Goal: Register for event/course

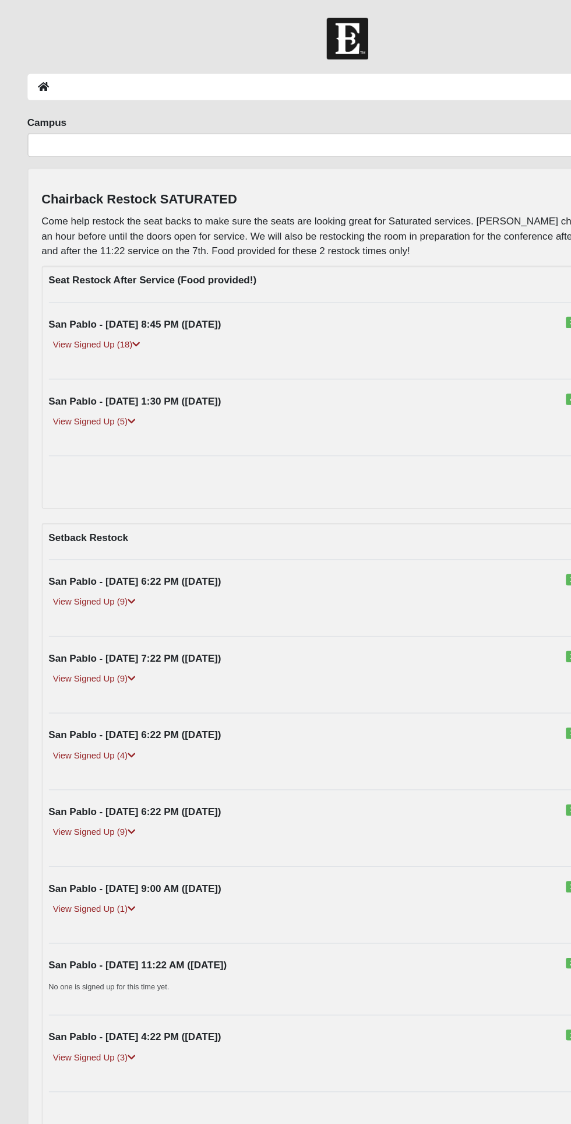
click at [197, 272] on div "San Pablo - [DATE] 8:45 PM ([DATE]) 32 Spots Remaining View Signed Up (18) [PER…" at bounding box center [286, 279] width 508 height 39
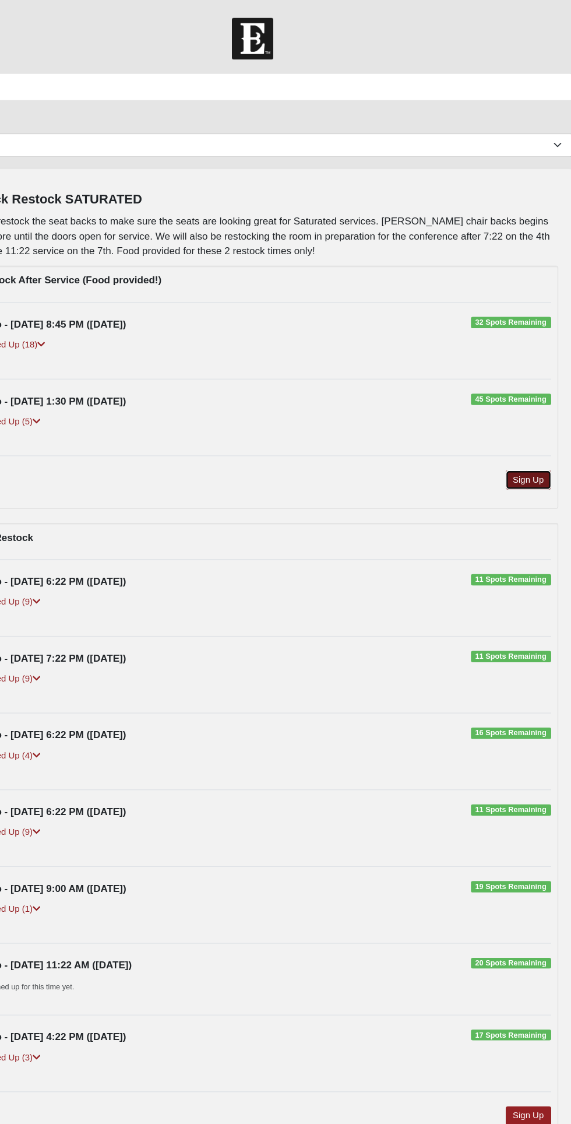
click at [505, 395] on link "Sign Up" at bounding box center [512, 394] width 37 height 16
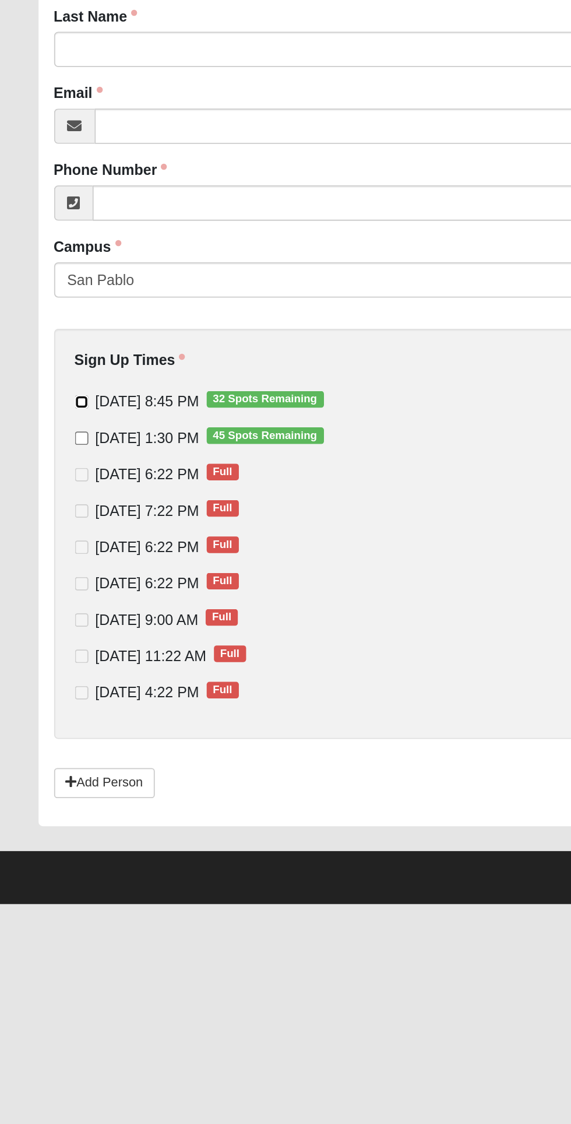
click at [47, 431] on input "[DATE] 8:45 PM 32 Spots Remaining" at bounding box center [48, 433] width 8 height 8
checkbox input "true"
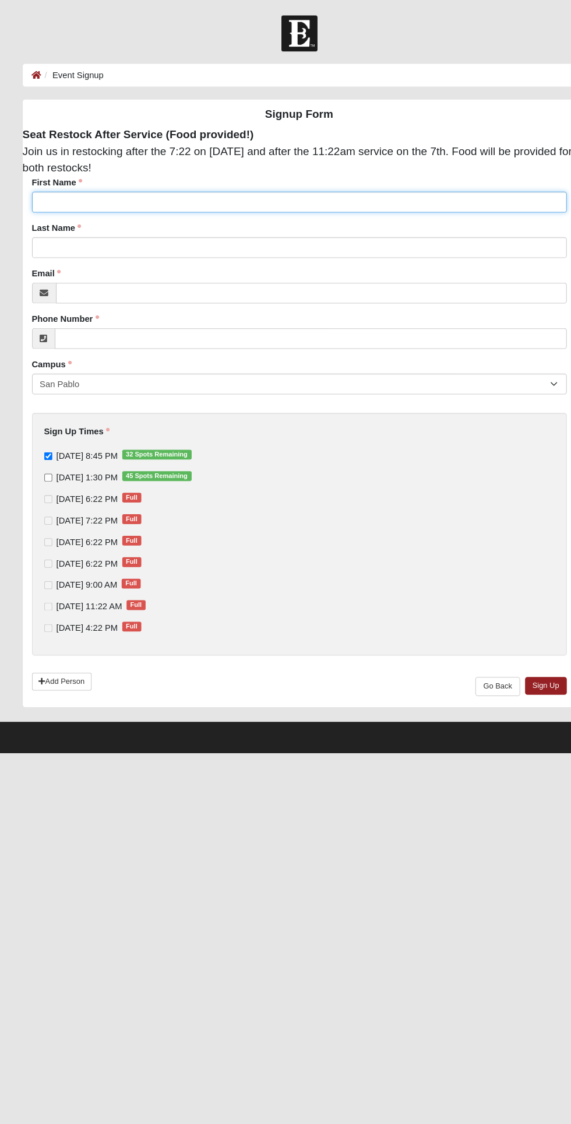
click at [87, 193] on input "First Name" at bounding box center [286, 192] width 508 height 20
type input "Cheyla"
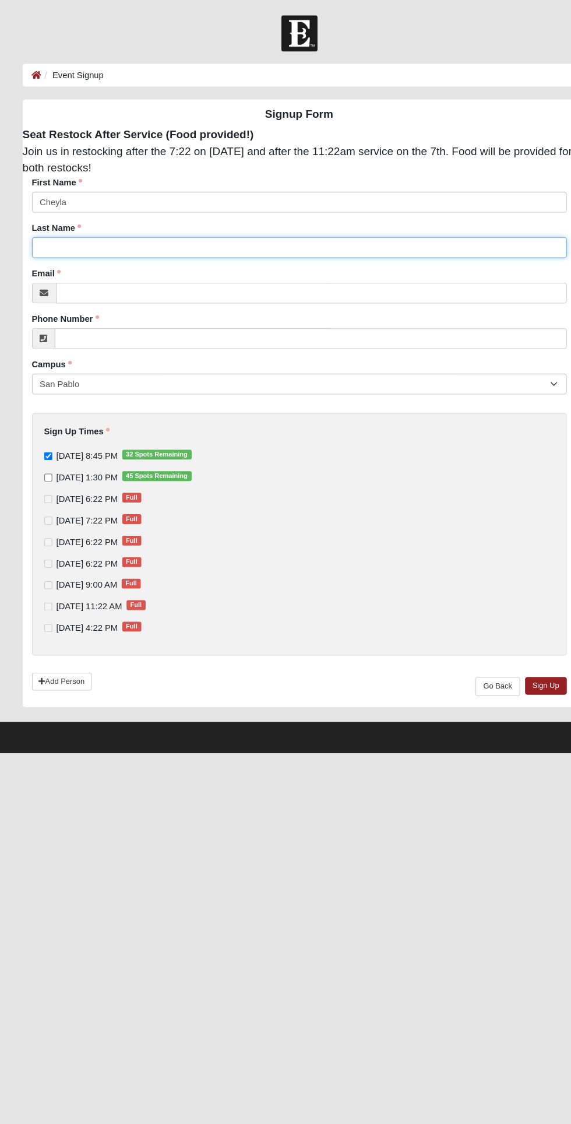
click at [72, 230] on input "Last Name" at bounding box center [286, 235] width 508 height 20
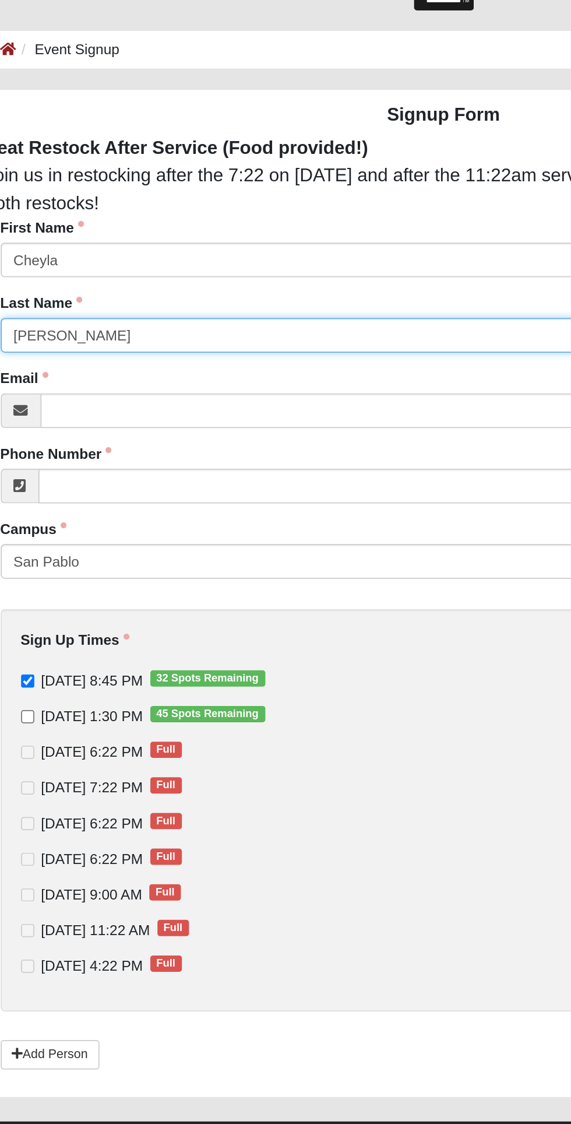
type input "[PERSON_NAME]"
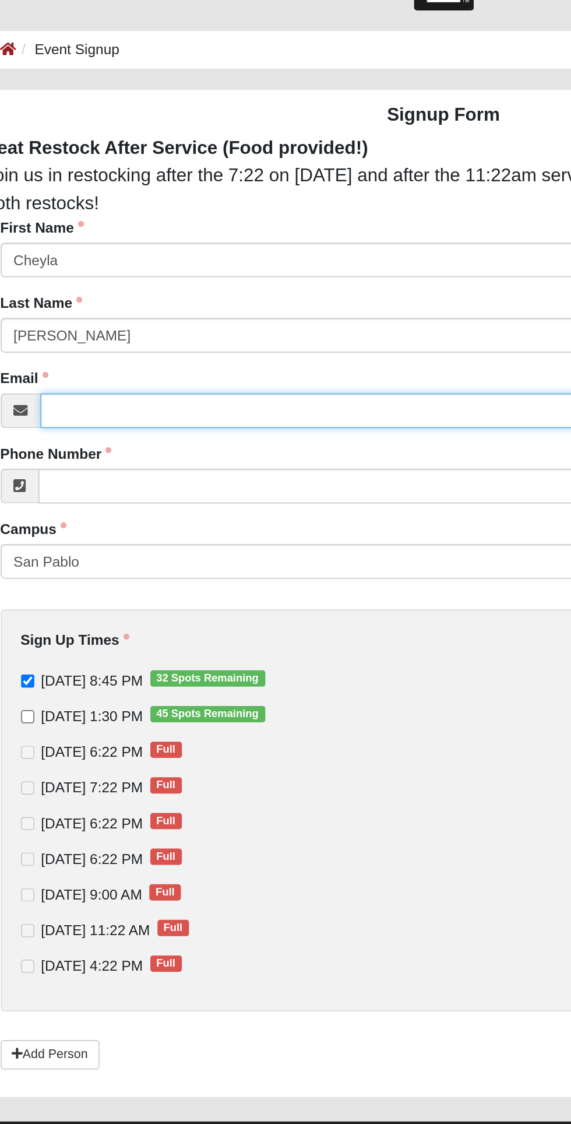
click at [90, 278] on input "Email" at bounding box center [297, 278] width 485 height 20
type input "[EMAIL_ADDRESS][DOMAIN_NAME]"
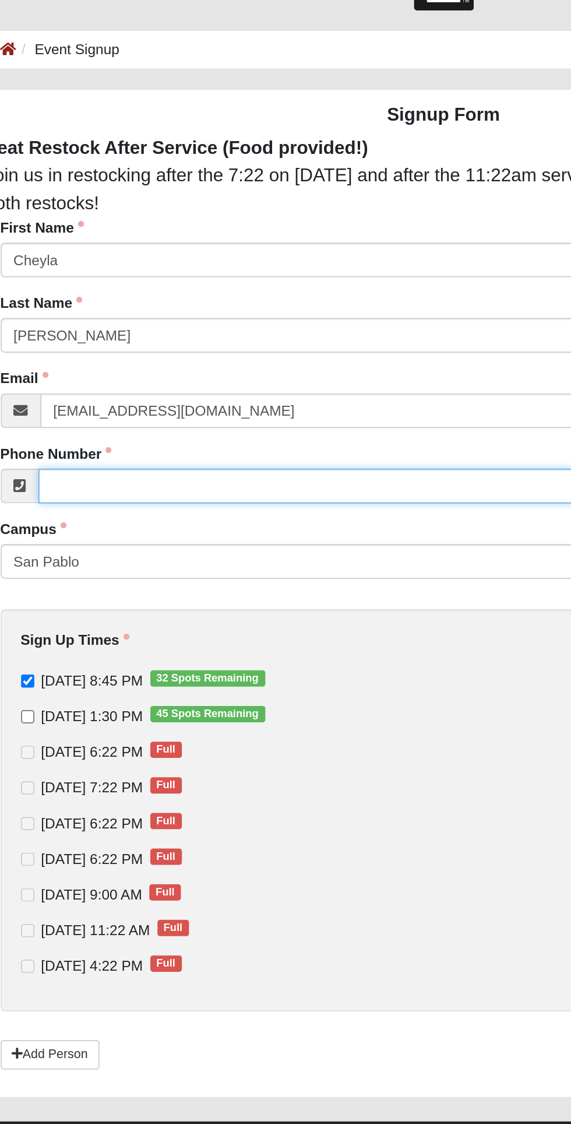
click at [286, 322] on input "Phone Number" at bounding box center [297, 321] width 486 height 20
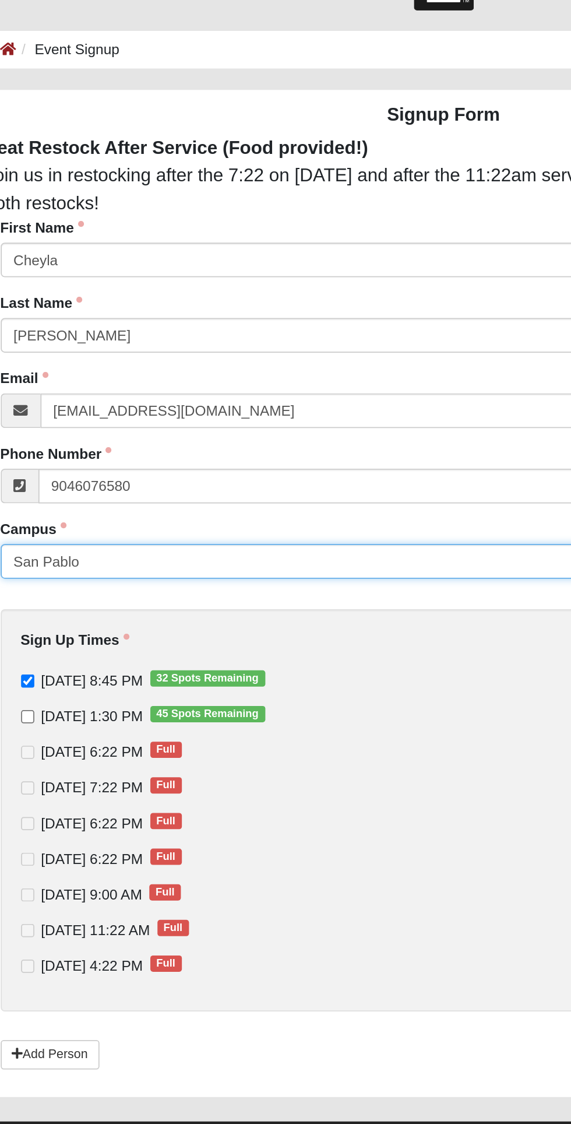
click at [275, 359] on select "San Pablo" at bounding box center [286, 364] width 508 height 20
type input "[PHONE_NUMBER]"
click at [32, 354] on select "San Pablo" at bounding box center [286, 364] width 508 height 20
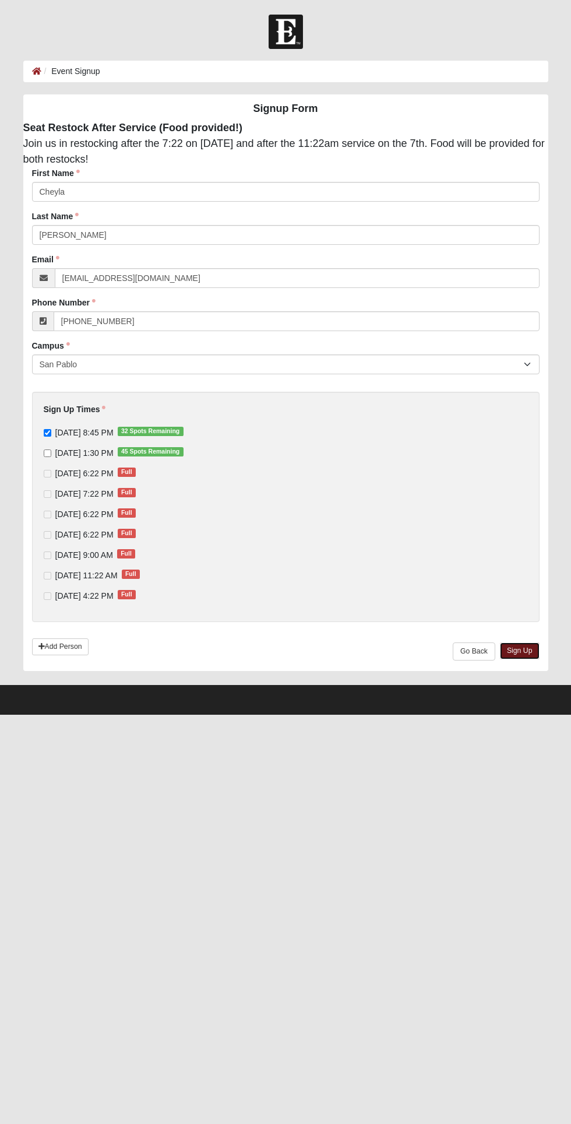
click at [530, 658] on link "Sign Up" at bounding box center [520, 650] width 40 height 17
